Goal: Entertainment & Leisure: Browse casually

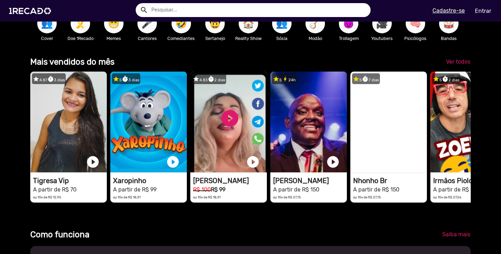
scroll to position [0, 496]
drag, startPoint x: 382, startPoint y: 145, endPoint x: 331, endPoint y: 219, distance: 89.4
click at [450, 64] on span "Ver todos" at bounding box center [458, 61] width 24 height 7
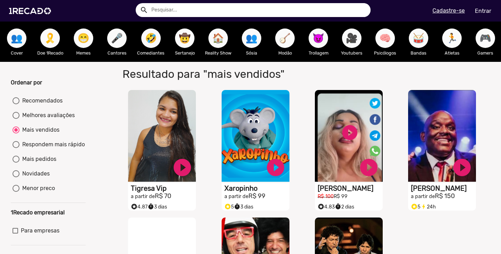
click at [54, 104] on div "Recomendados" at bounding box center [40, 101] width 43 height 8
click at [16, 104] on input "Recomendados" at bounding box center [16, 104] width 0 height 0
radio input "true"
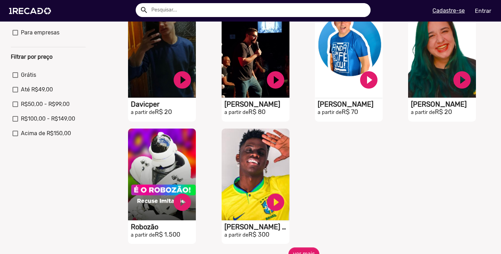
scroll to position [209, 0]
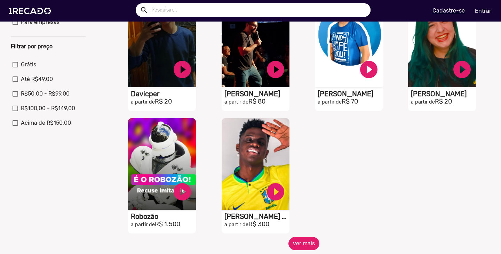
click at [306, 249] on button "ver mais" at bounding box center [304, 243] width 31 height 13
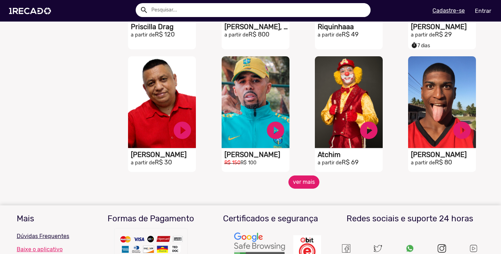
scroll to position [522, 0]
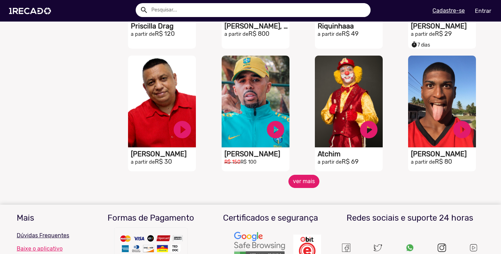
click at [310, 182] on button "ver mais" at bounding box center [304, 181] width 31 height 13
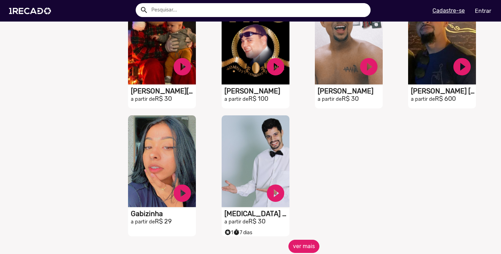
scroll to position [835, 0]
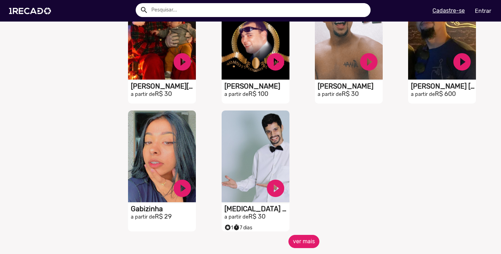
click at [313, 243] on button "ver mais" at bounding box center [304, 241] width 31 height 13
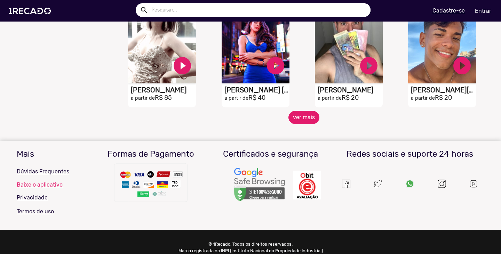
scroll to position [1218, 0]
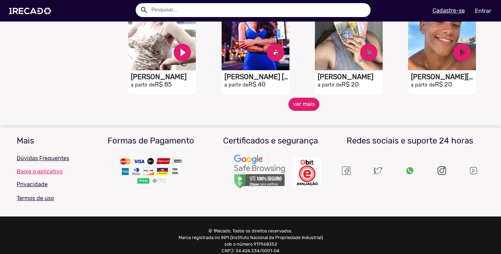
click at [304, 115] on mat-sidenav-content "🌐 Todos 769 💼 Para sua empresa 🎤 Cantores 65 🦹🏼‍♀️ Cosplay 20 🏃 Atletas 25 🎗️ D…" at bounding box center [250, 127] width 501 height 254
click at [298, 107] on button "ver mais" at bounding box center [304, 104] width 31 height 13
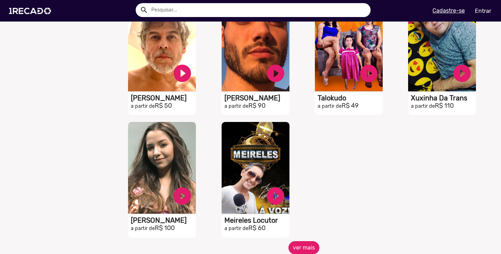
scroll to position [1462, 0]
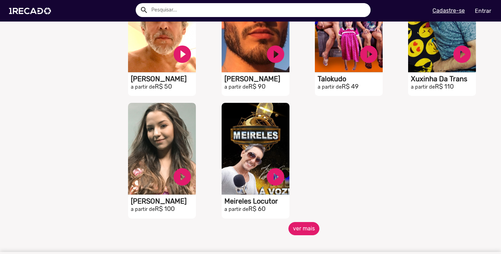
click at [307, 234] on button "ver mais" at bounding box center [304, 228] width 31 height 13
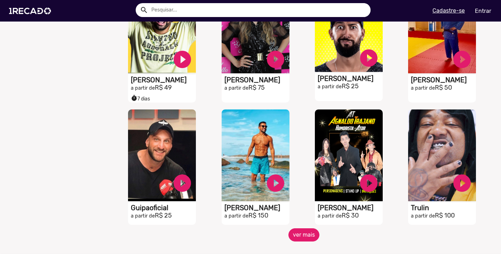
scroll to position [1775, 0]
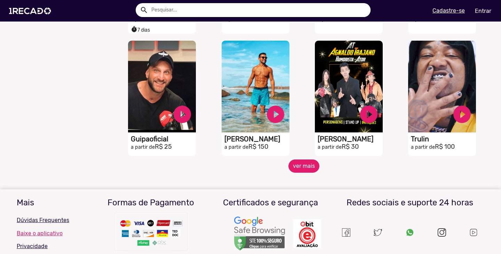
click at [298, 168] on button "ver mais" at bounding box center [304, 166] width 31 height 13
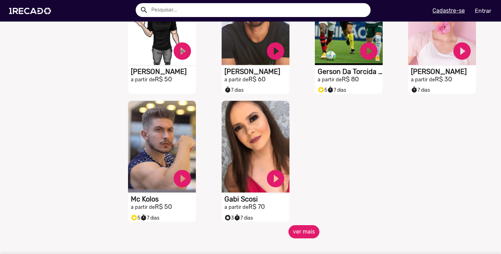
scroll to position [2158, 0]
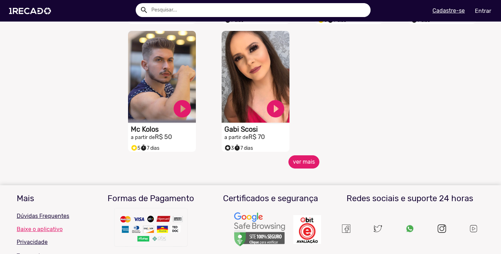
click at [297, 166] on button "ver mais" at bounding box center [304, 162] width 31 height 13
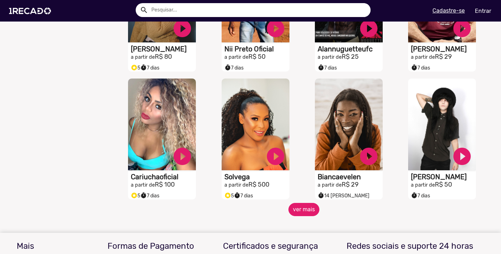
scroll to position [2367, 0]
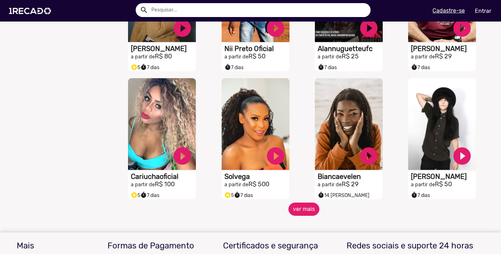
click at [302, 215] on button "ver mais" at bounding box center [304, 209] width 31 height 13
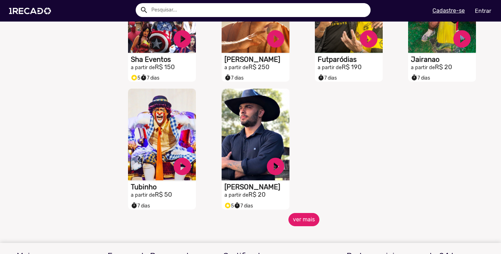
scroll to position [2749, 0]
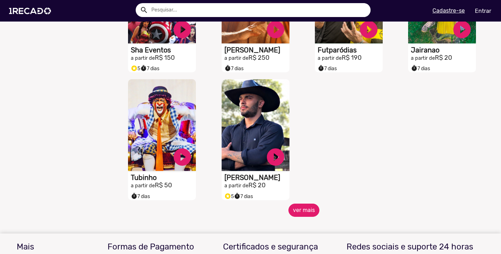
click at [305, 209] on button "ver mais" at bounding box center [304, 210] width 31 height 13
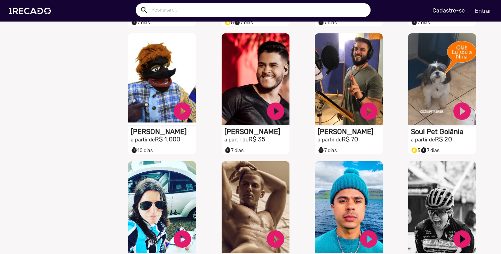
scroll to position [3028, 0]
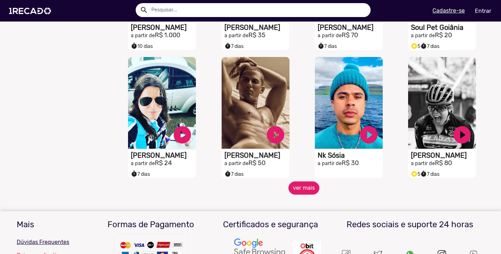
click at [313, 199] on mat-sidenav-content "🌐 Todos 769 💼 Para sua empresa 🎤 Cantores 65 🦹🏼‍♀️ Cosplay 20 🏃 Atletas 25 🎗️ D…" at bounding box center [250, 127] width 501 height 254
click at [302, 191] on button "ver mais" at bounding box center [304, 188] width 31 height 13
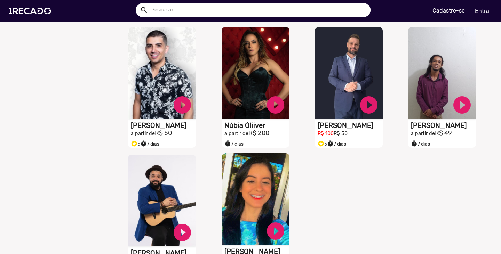
scroll to position [3376, 0]
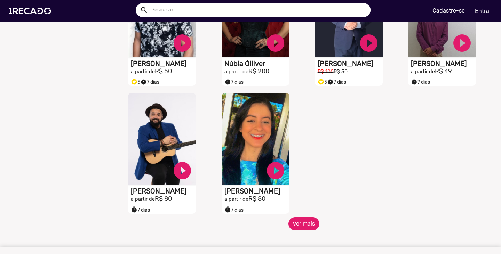
click at [302, 225] on button "ver mais" at bounding box center [304, 224] width 31 height 13
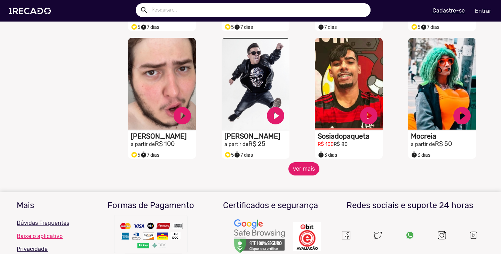
scroll to position [3689, 0]
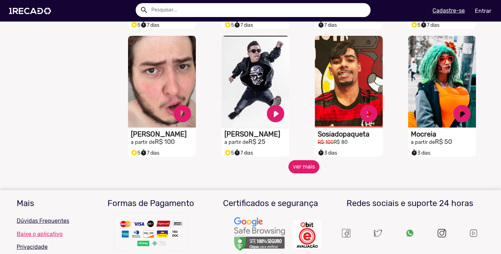
click at [300, 168] on button "ver mais" at bounding box center [304, 166] width 31 height 13
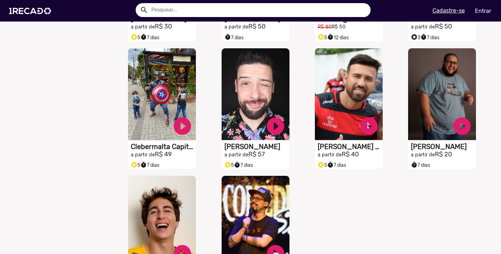
scroll to position [4037, 0]
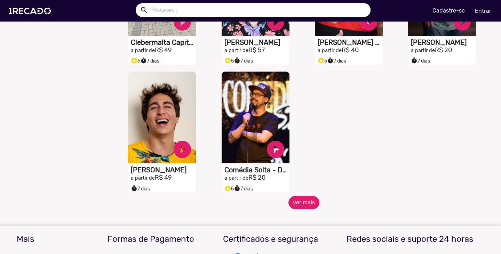
click at [302, 205] on button "ver mais" at bounding box center [304, 202] width 31 height 13
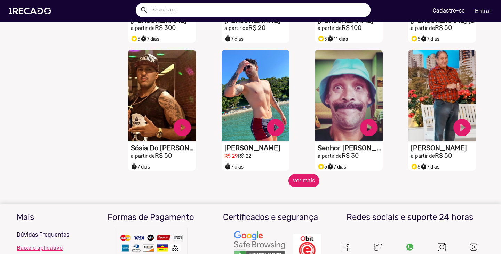
scroll to position [4316, 0]
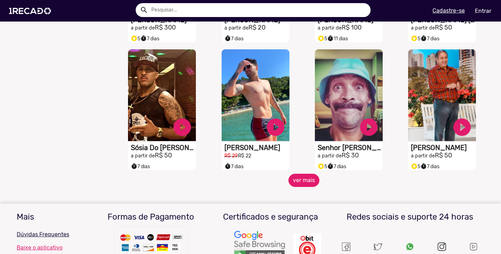
click at [297, 179] on button "ver mais" at bounding box center [304, 180] width 31 height 13
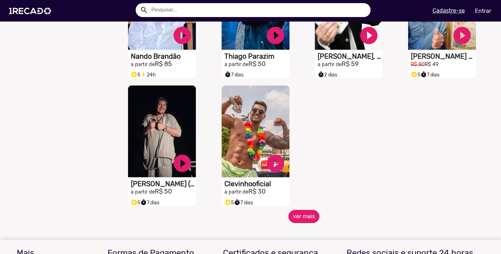
scroll to position [4664, 0]
click at [303, 223] on button "ver mais" at bounding box center [304, 216] width 31 height 13
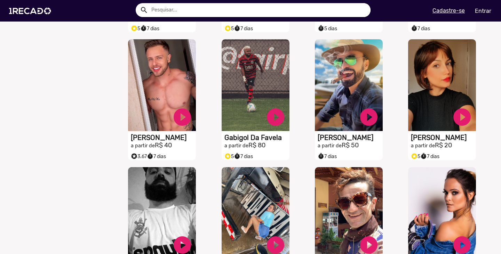
scroll to position [4942, 0]
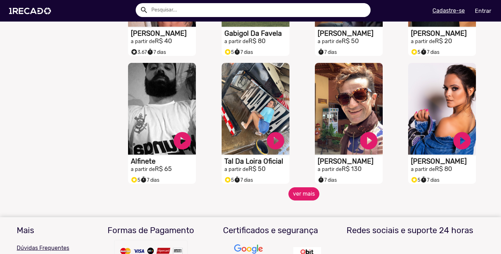
click at [303, 201] on button "ver mais" at bounding box center [304, 194] width 31 height 13
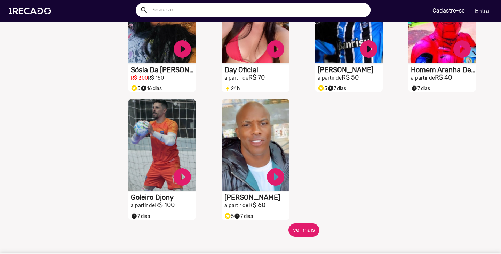
scroll to position [5290, 0]
click at [296, 231] on button "ver mais" at bounding box center [304, 229] width 31 height 13
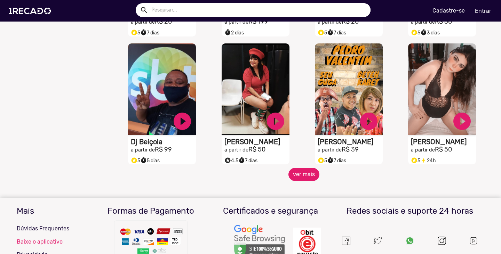
scroll to position [5603, 0]
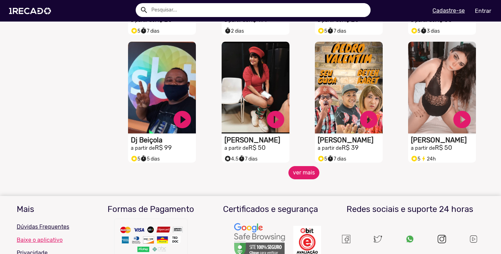
click at [307, 176] on button "ver mais" at bounding box center [304, 172] width 31 height 13
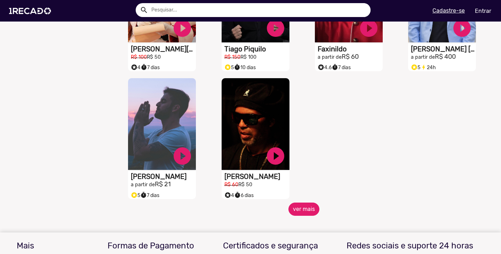
scroll to position [5951, 0]
